Goal: Contribute content

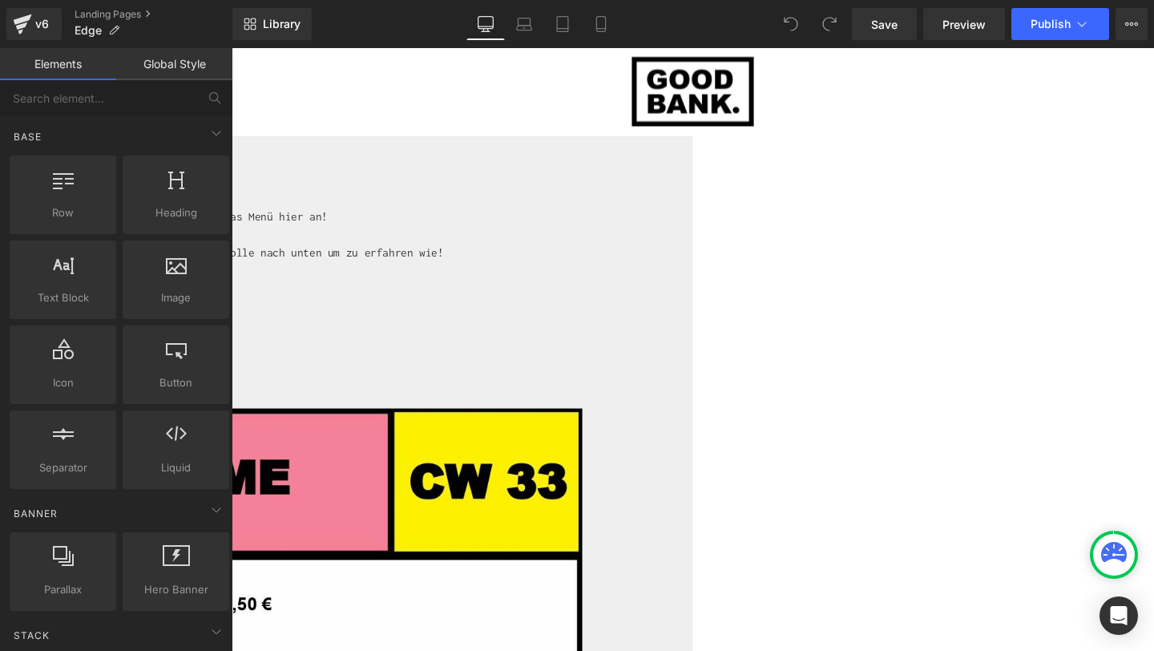
scroll to position [495, 0]
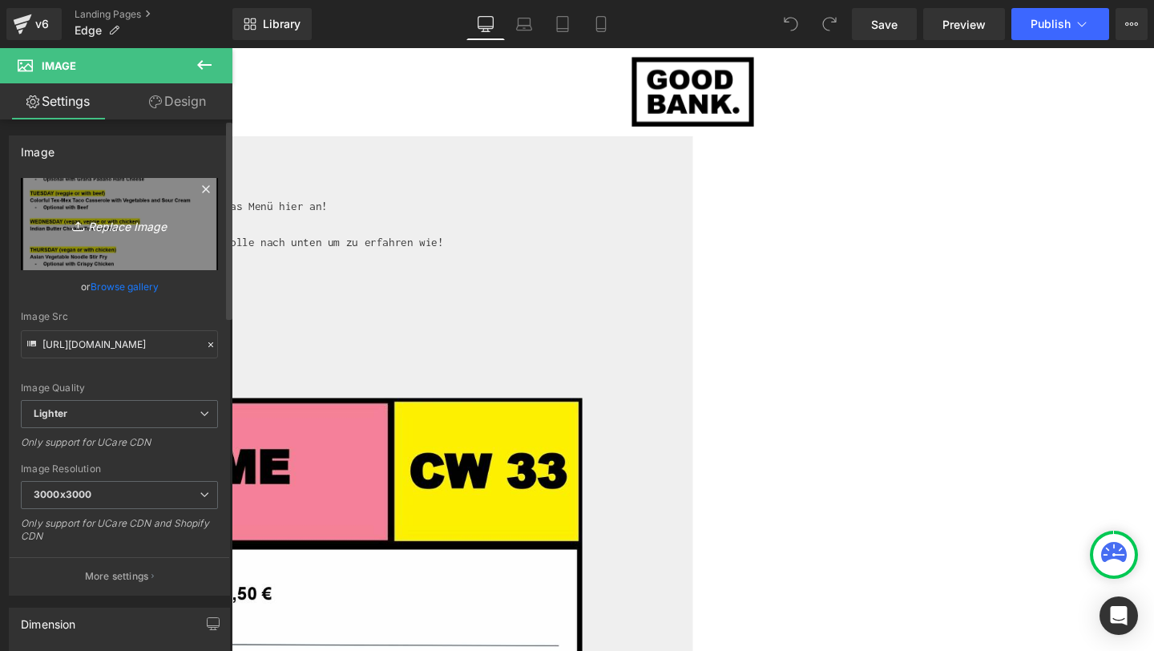
click at [100, 237] on link "Replace Image" at bounding box center [119, 224] width 197 height 92
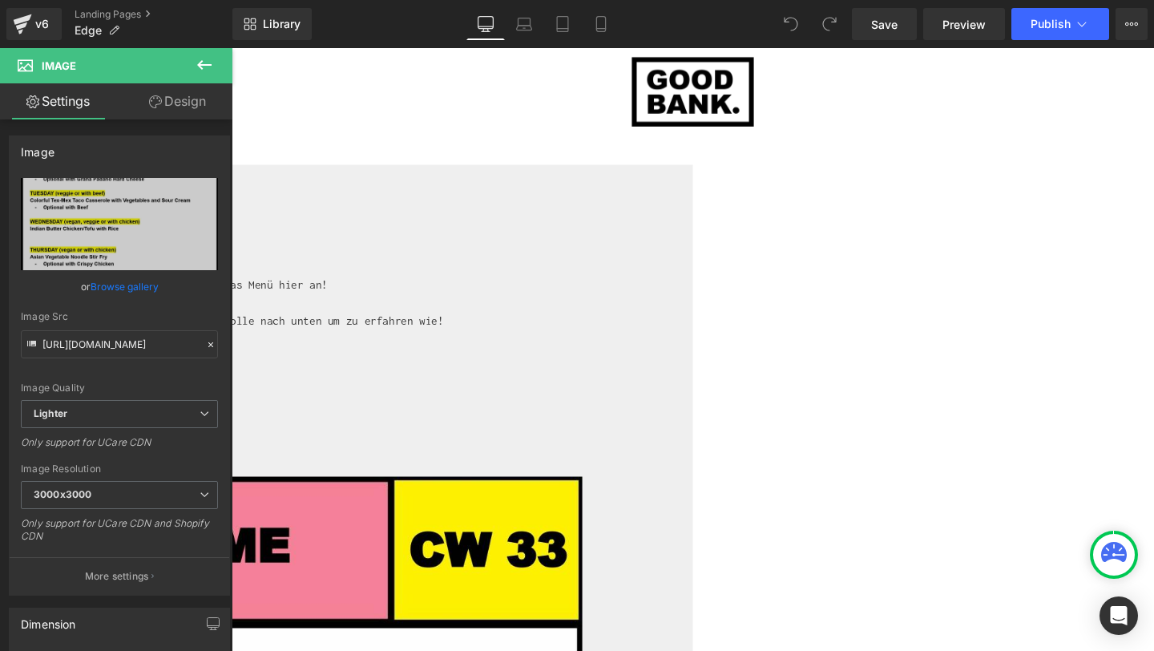
scroll to position [418, 0]
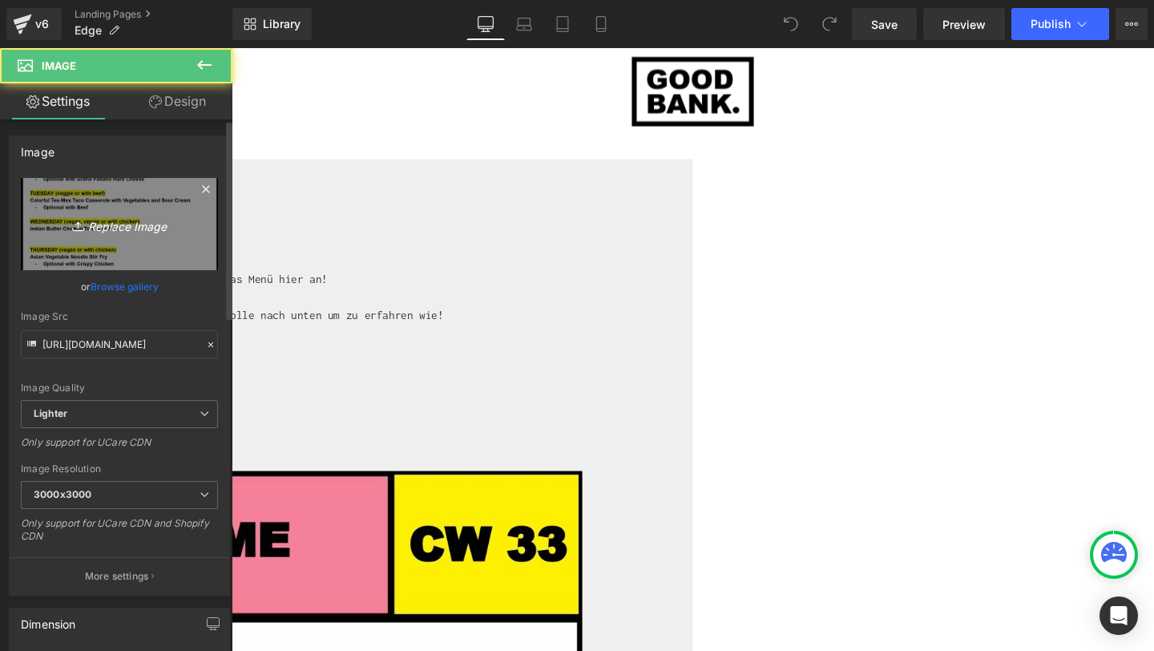
click at [131, 228] on icon "Replace Image" at bounding box center [119, 224] width 128 height 20
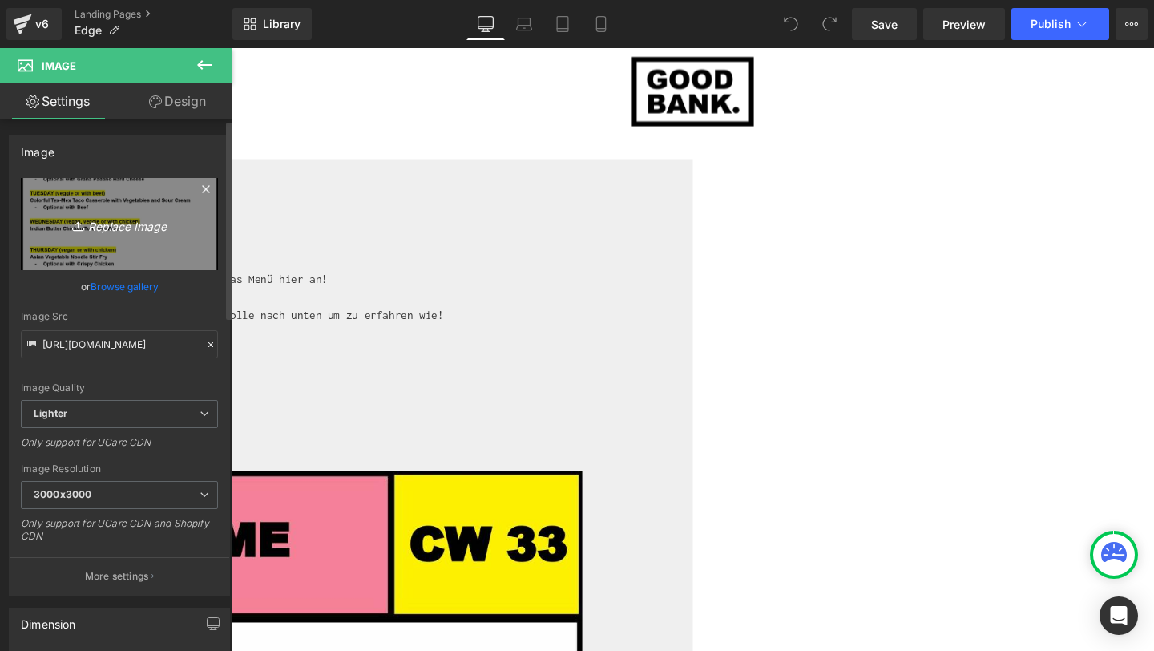
type input "C:\fakepath\CW_35.jpg"
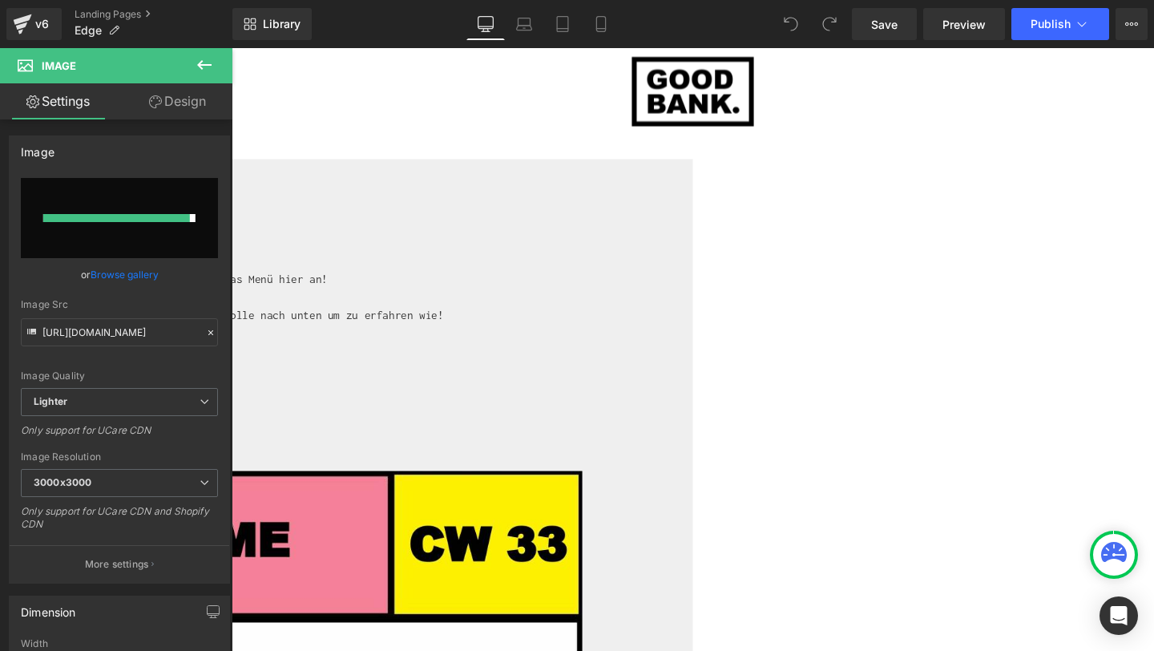
type input "[URL][DOMAIN_NAME]"
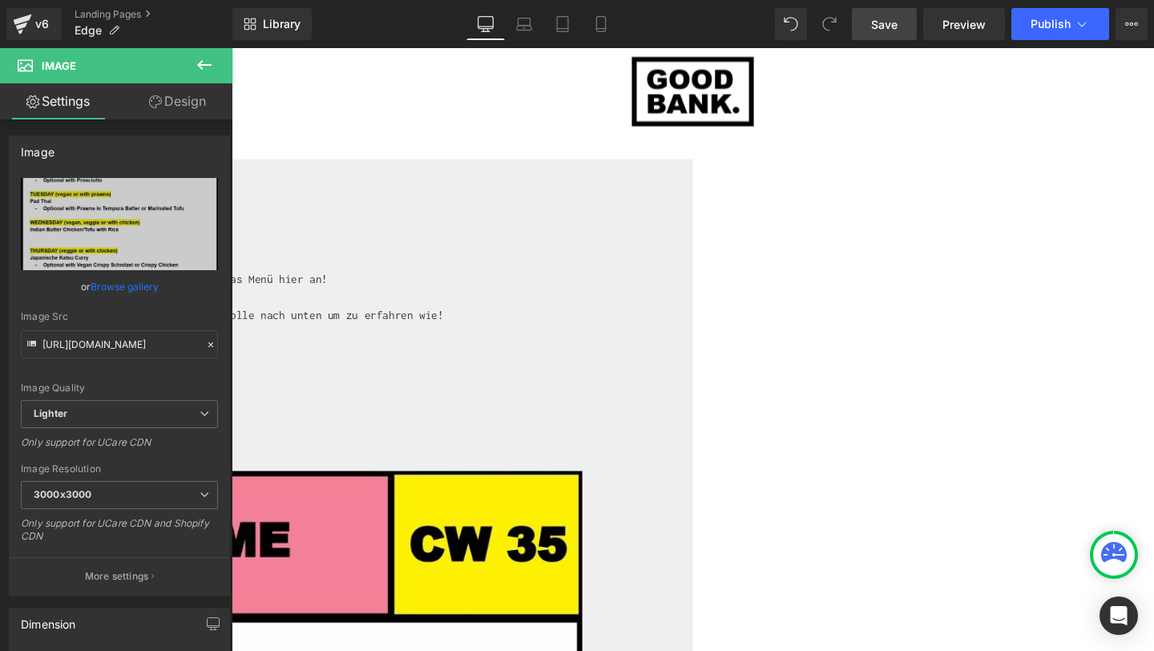
click at [890, 28] on span "Save" at bounding box center [884, 24] width 26 height 17
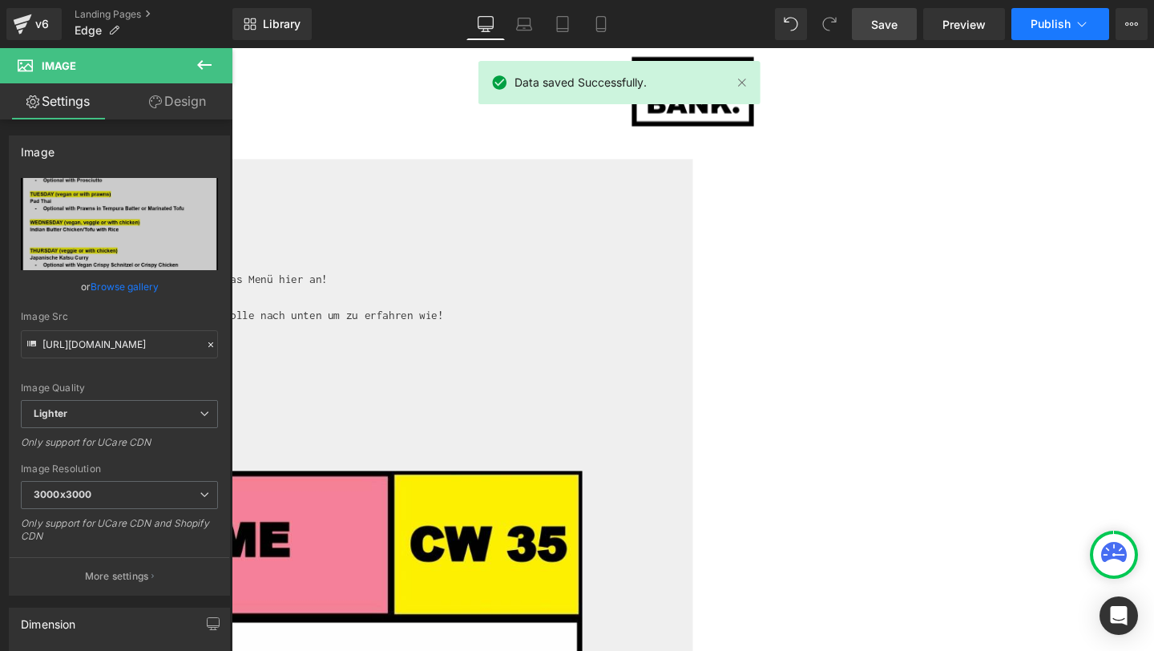
click at [1040, 29] on span "Publish" at bounding box center [1051, 24] width 40 height 13
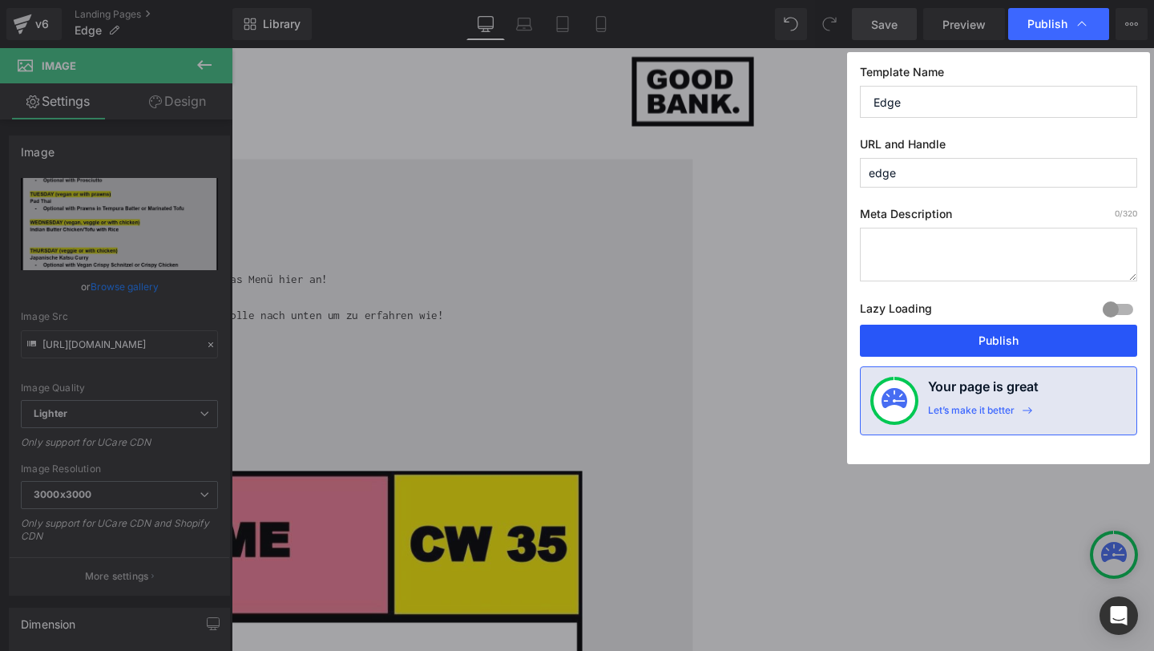
click at [972, 348] on button "Publish" at bounding box center [998, 341] width 277 height 32
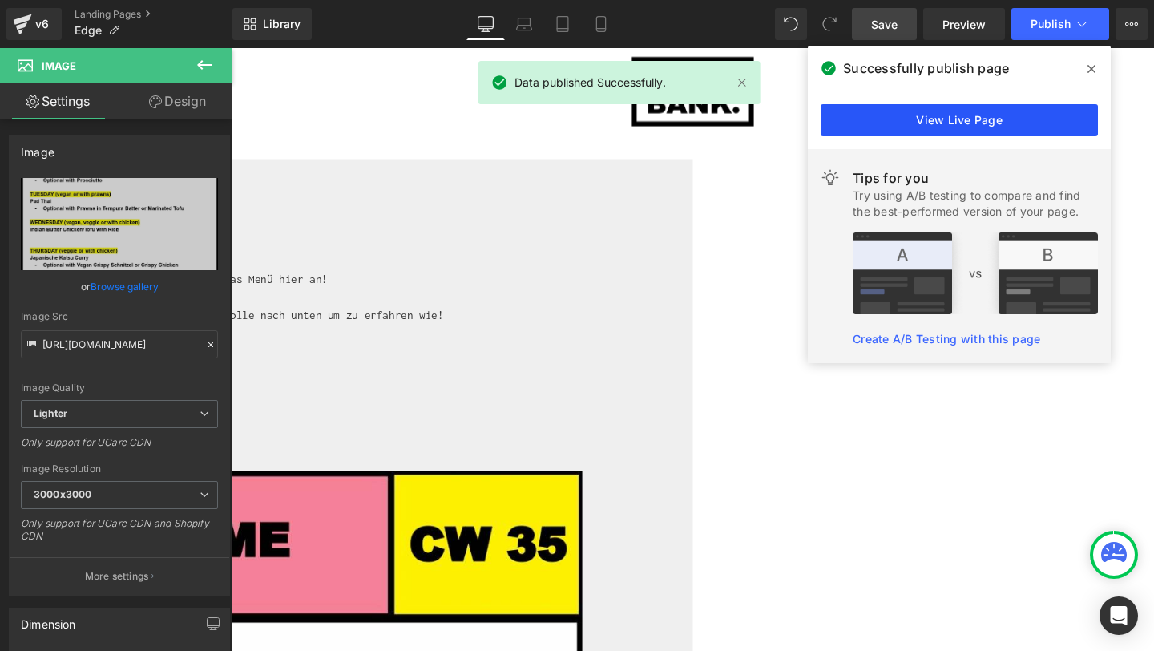
click at [964, 130] on link "View Live Page" at bounding box center [959, 120] width 277 height 32
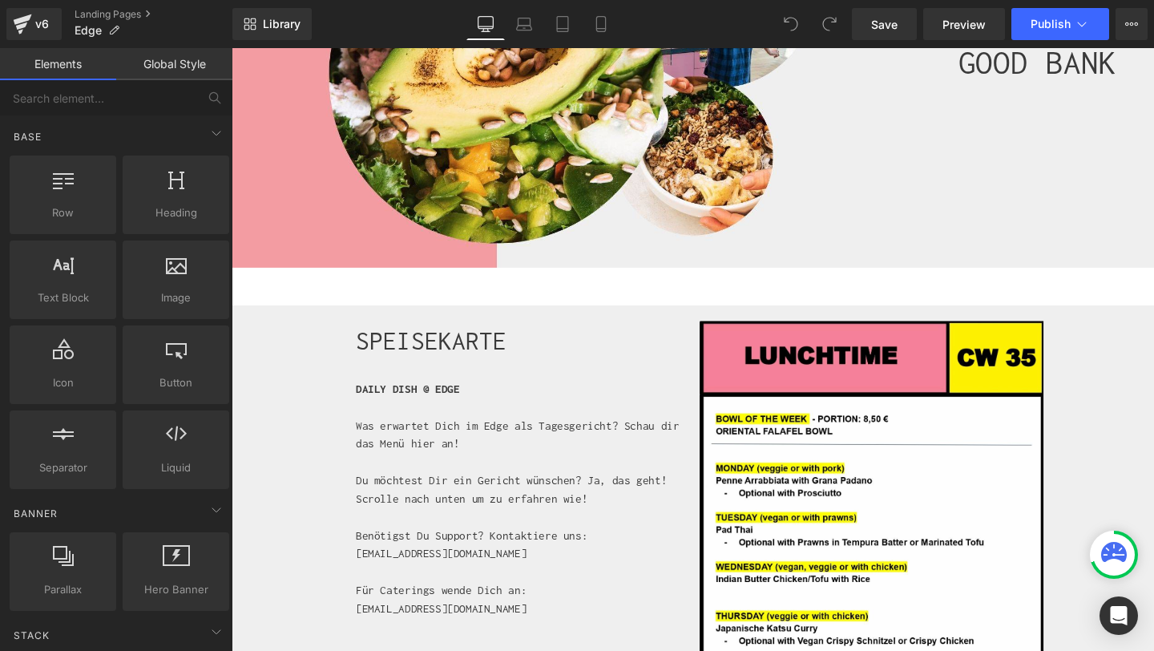
scroll to position [265, 0]
